Goal: Navigation & Orientation: Find specific page/section

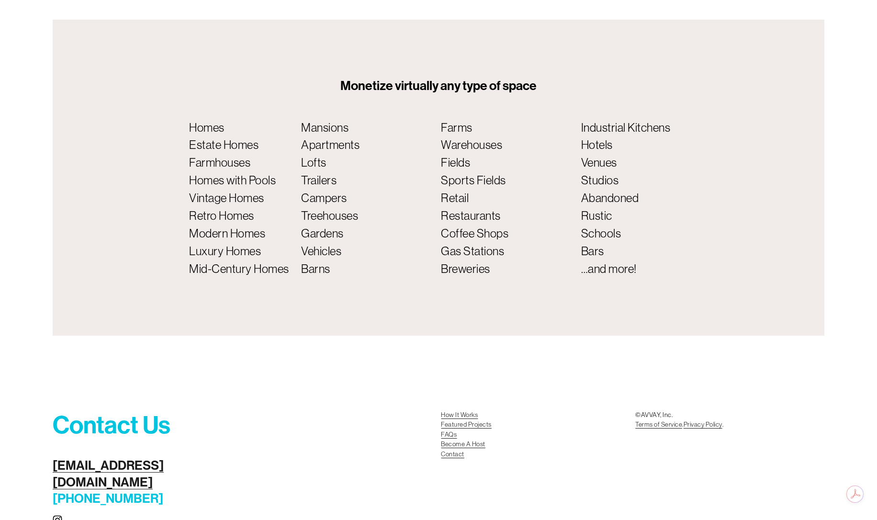
scroll to position [4059, 0]
